Goal: Transaction & Acquisition: Purchase product/service

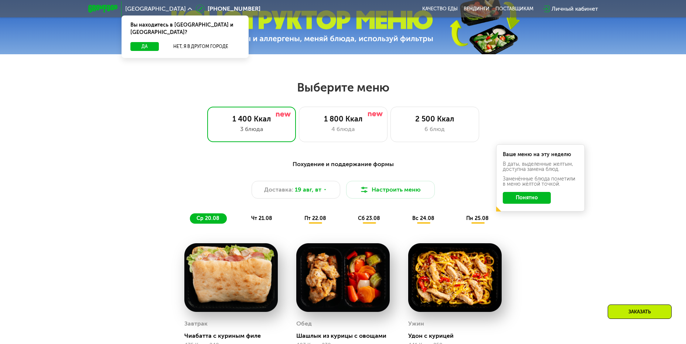
scroll to position [332, 0]
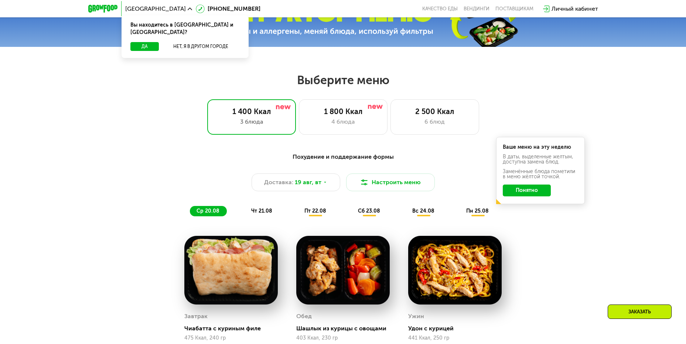
click at [543, 192] on button "Понятно" at bounding box center [527, 191] width 48 height 12
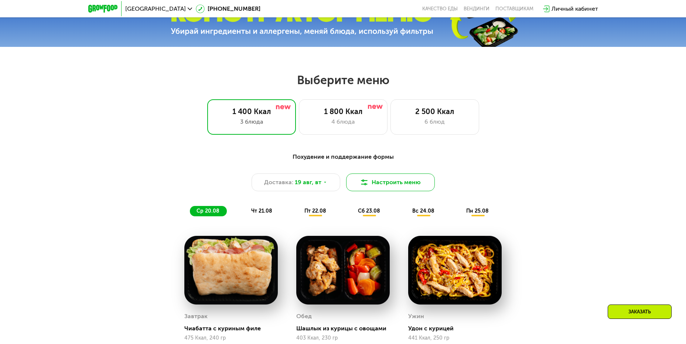
click at [417, 185] on button "Настроить меню" at bounding box center [390, 183] width 89 height 18
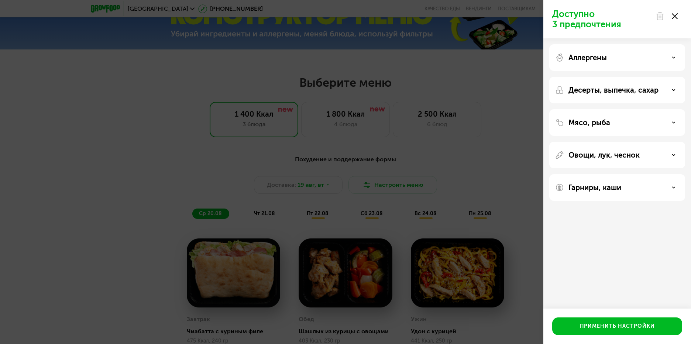
click at [488, 147] on div "Доступно 3 предпочтения Аллергены Десерты, выпечка, сахар Мясо, рыба Овощи, лук…" at bounding box center [345, 172] width 691 height 344
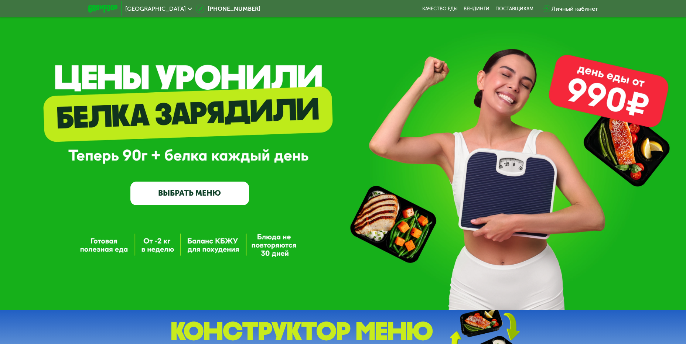
scroll to position [0, 0]
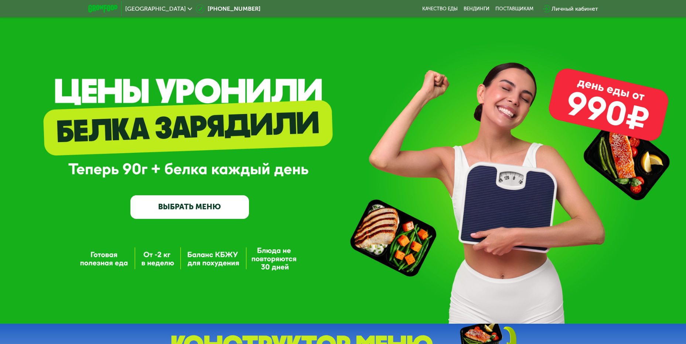
click at [216, 205] on link "ВЫБРАТЬ МЕНЮ" at bounding box center [189, 207] width 119 height 24
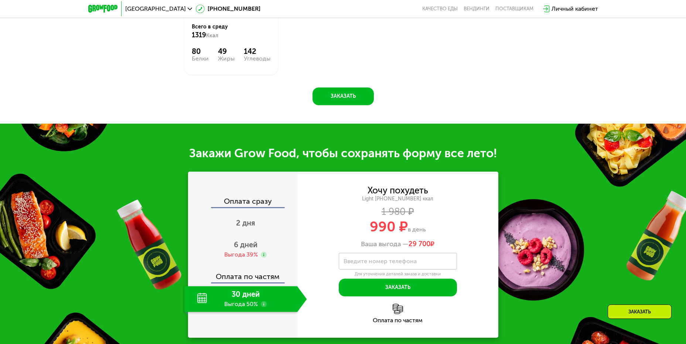
scroll to position [686, 0]
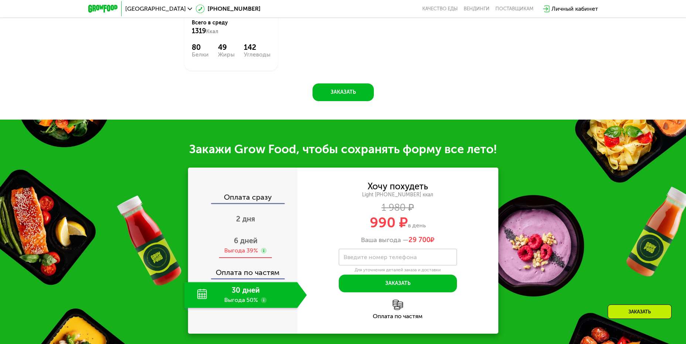
click at [250, 245] on span "6 дней" at bounding box center [246, 240] width 24 height 9
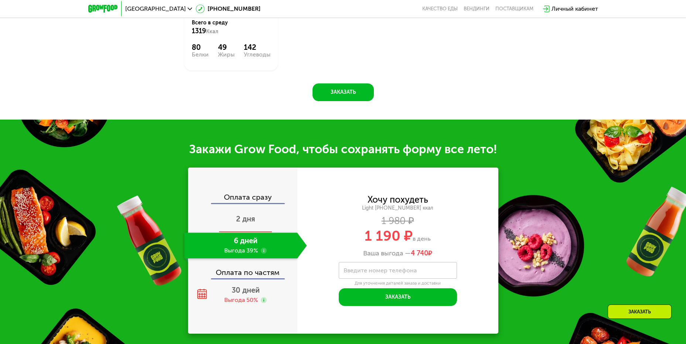
click at [251, 223] on span "2 дня" at bounding box center [245, 219] width 19 height 9
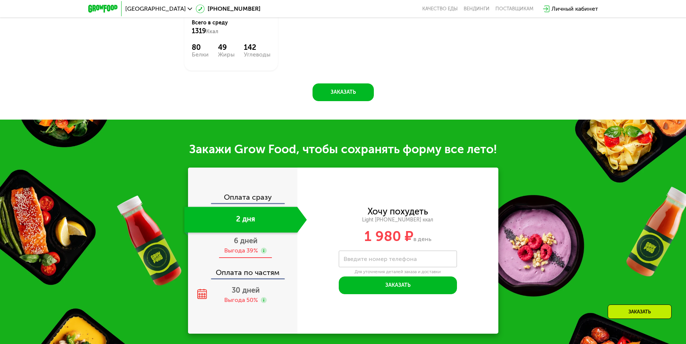
click at [253, 251] on div "Выгода 39%" at bounding box center [241, 251] width 34 height 8
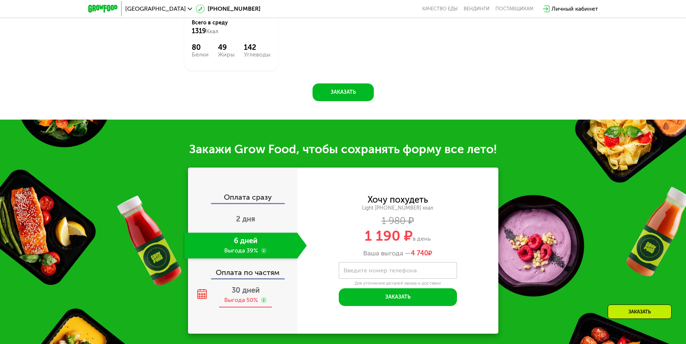
click at [257, 290] on span "30 дней" at bounding box center [246, 290] width 28 height 9
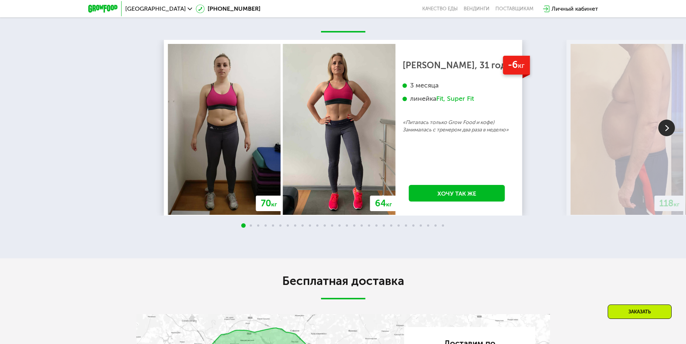
scroll to position [1424, 0]
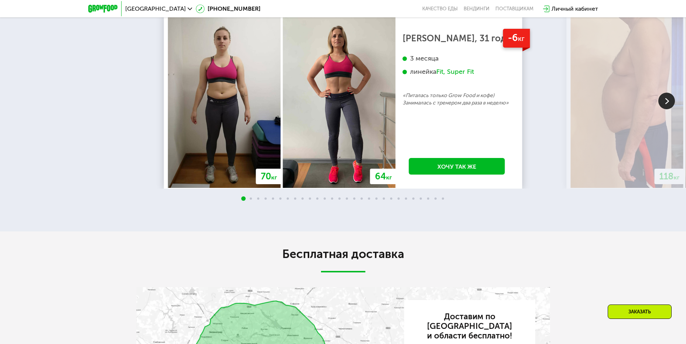
click at [672, 110] on div at bounding box center [666, 102] width 17 height 18
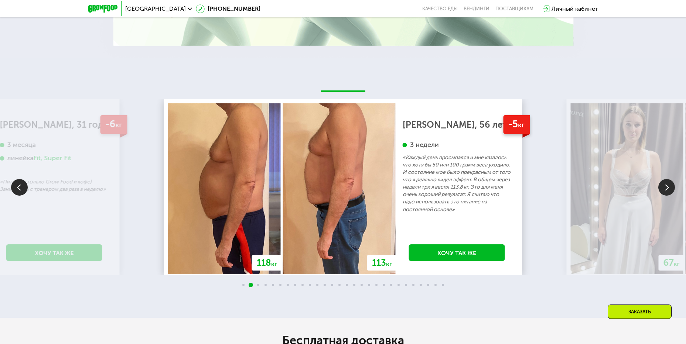
scroll to position [1313, 0]
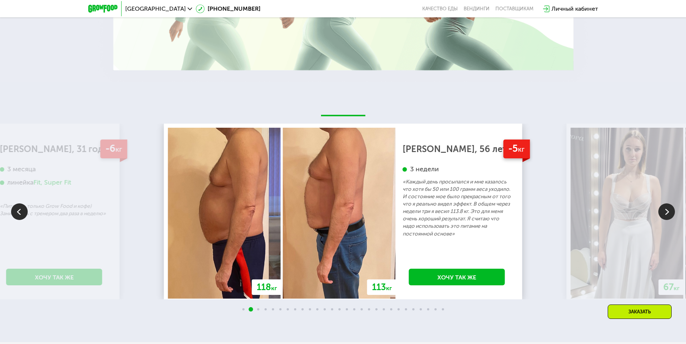
click at [668, 210] on img at bounding box center [666, 211] width 17 height 17
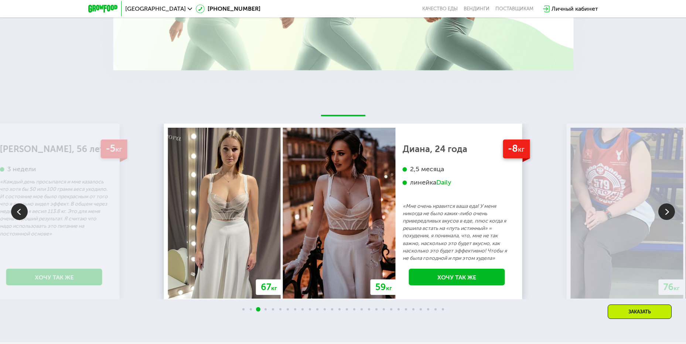
click at [667, 213] on img at bounding box center [666, 211] width 17 height 17
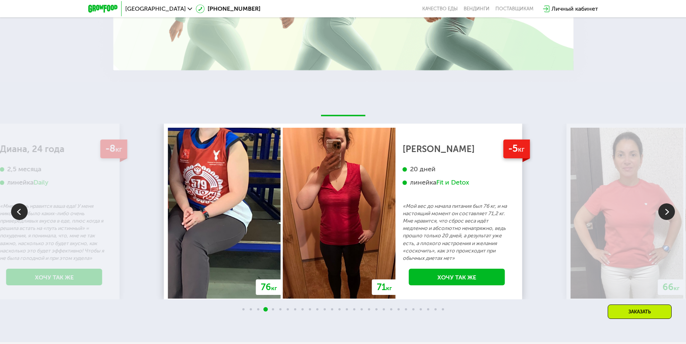
click at [667, 213] on img at bounding box center [666, 211] width 17 height 17
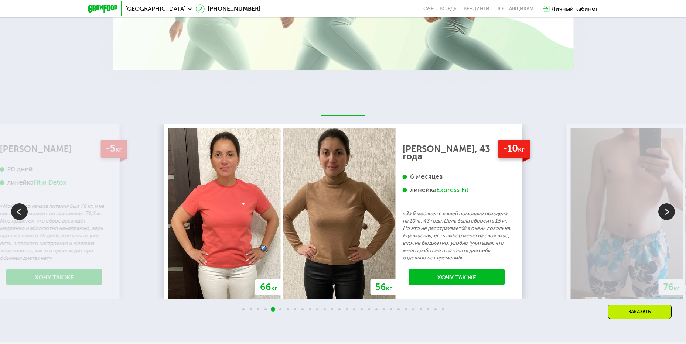
click at [667, 213] on img at bounding box center [666, 211] width 17 height 17
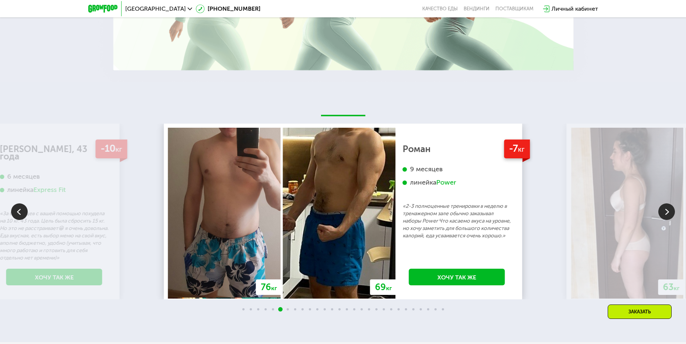
click at [16, 212] on img at bounding box center [19, 211] width 17 height 17
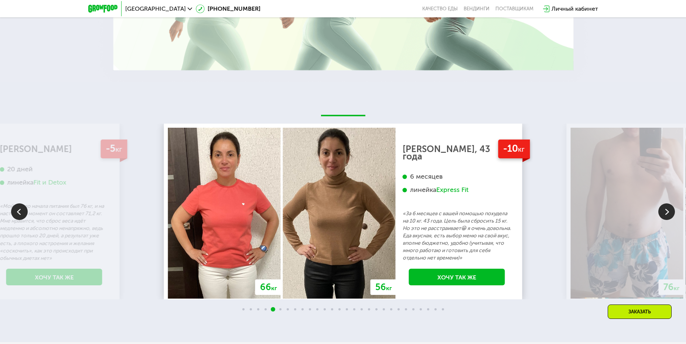
click at [664, 212] on img at bounding box center [666, 211] width 17 height 17
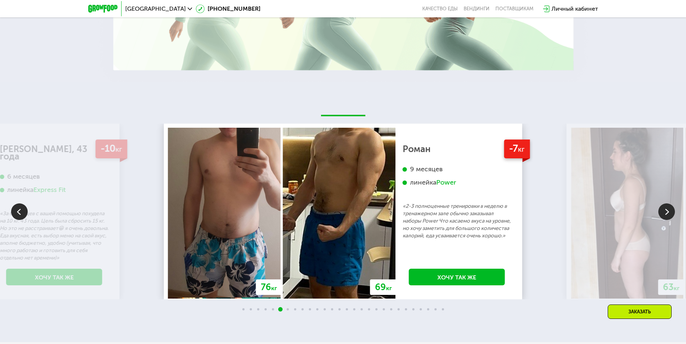
click at [664, 210] on img at bounding box center [666, 211] width 17 height 17
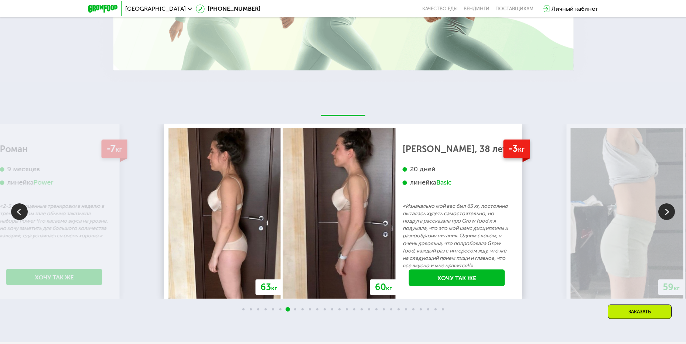
click at [668, 217] on img at bounding box center [666, 211] width 17 height 17
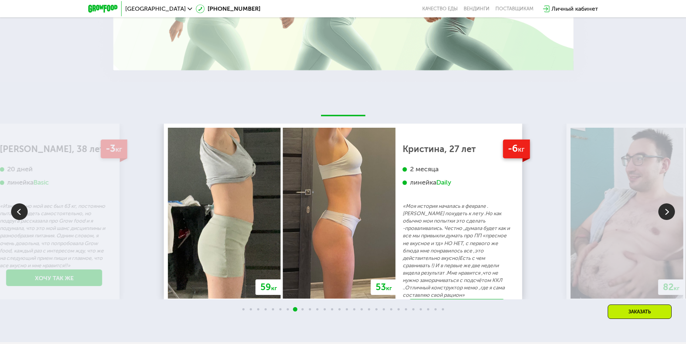
click at [668, 216] on img at bounding box center [666, 211] width 17 height 17
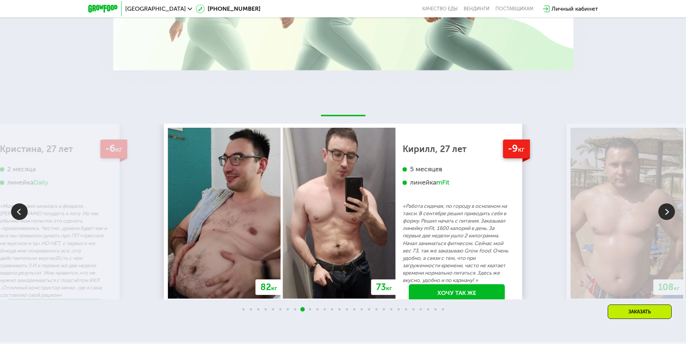
click at [665, 214] on img at bounding box center [666, 211] width 17 height 17
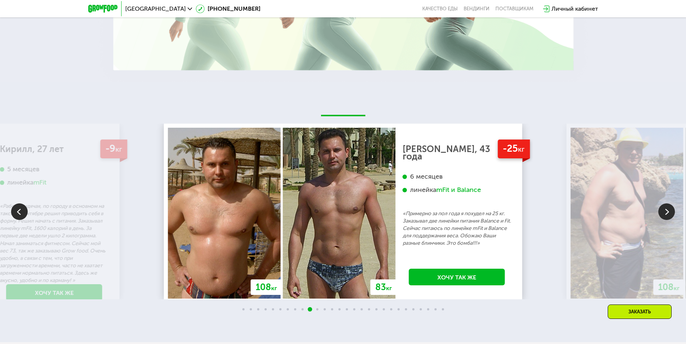
click at [668, 215] on img at bounding box center [666, 211] width 17 height 17
